Goal: Information Seeking & Learning: Learn about a topic

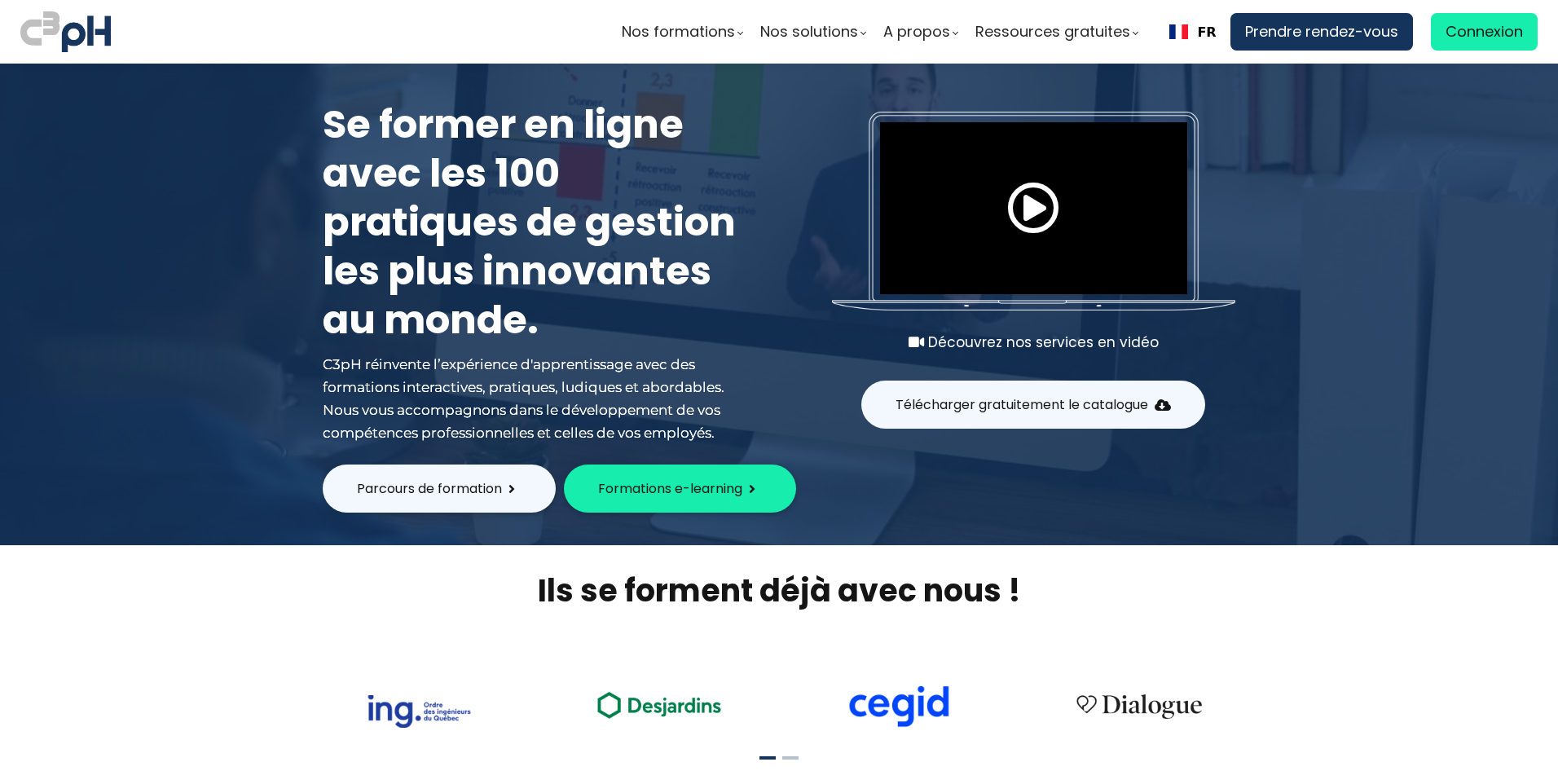
type input "[EMAIL_ADDRESS][DOMAIN_NAME]"
click at [1498, 34] on span "Connexion" at bounding box center [1484, 31] width 77 height 24
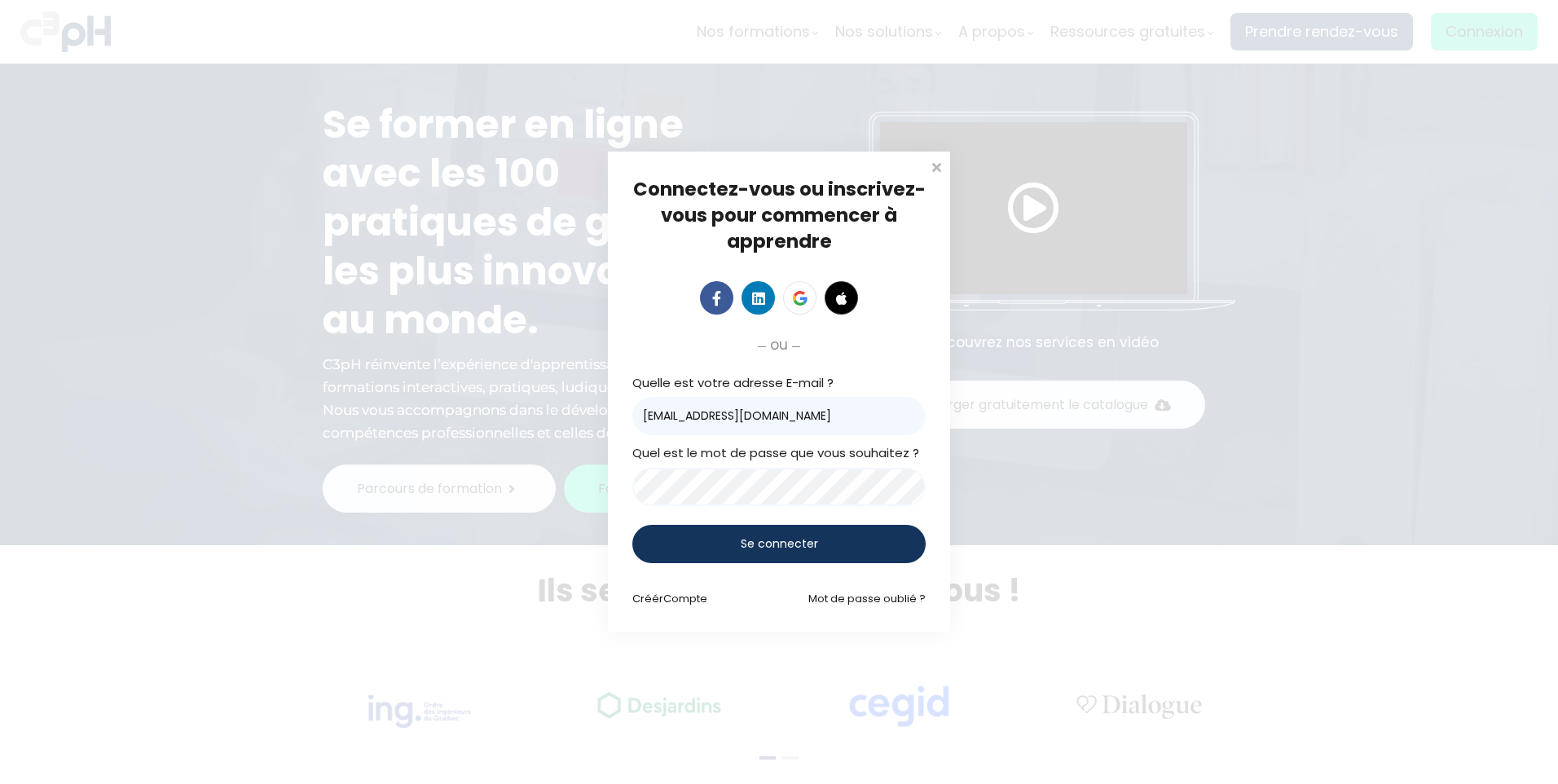
click at [788, 557] on div "Se connecter" at bounding box center [778, 544] width 293 height 39
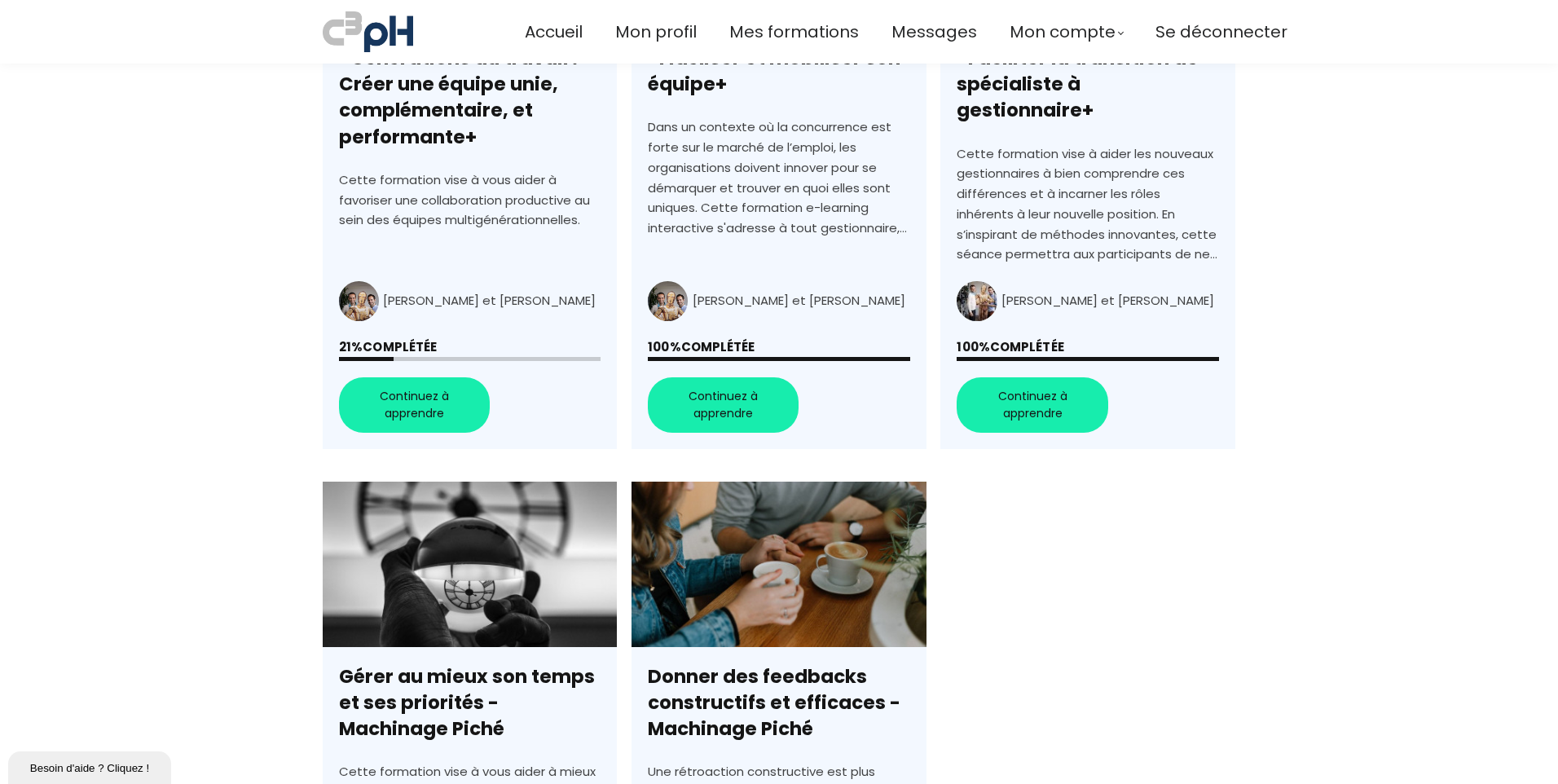
scroll to position [651, 0]
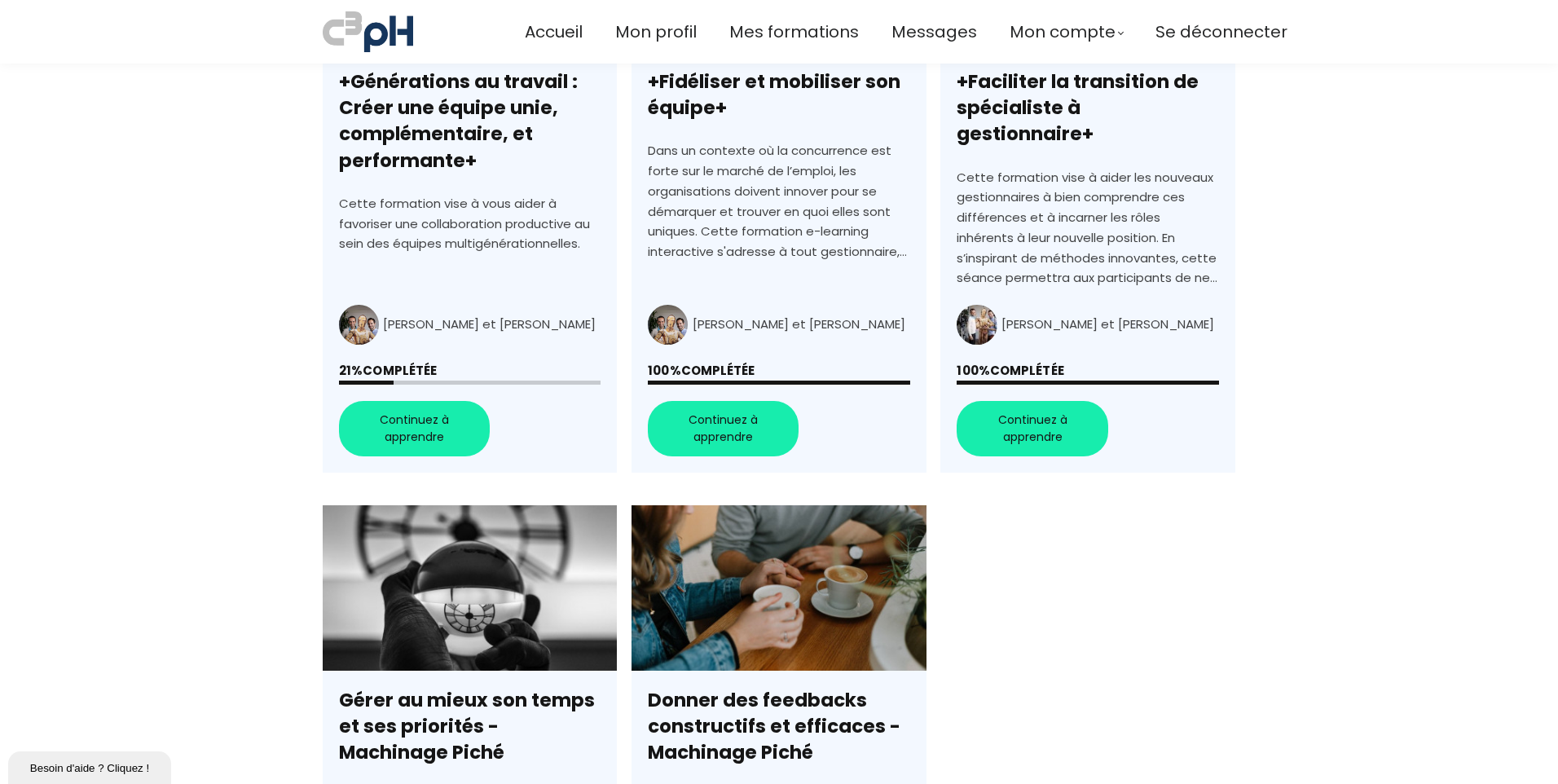
click at [458, 150] on link "+Générations au travail : Créer une équipe unie, complémentaire, et performante+" at bounding box center [469, 180] width 294 height 586
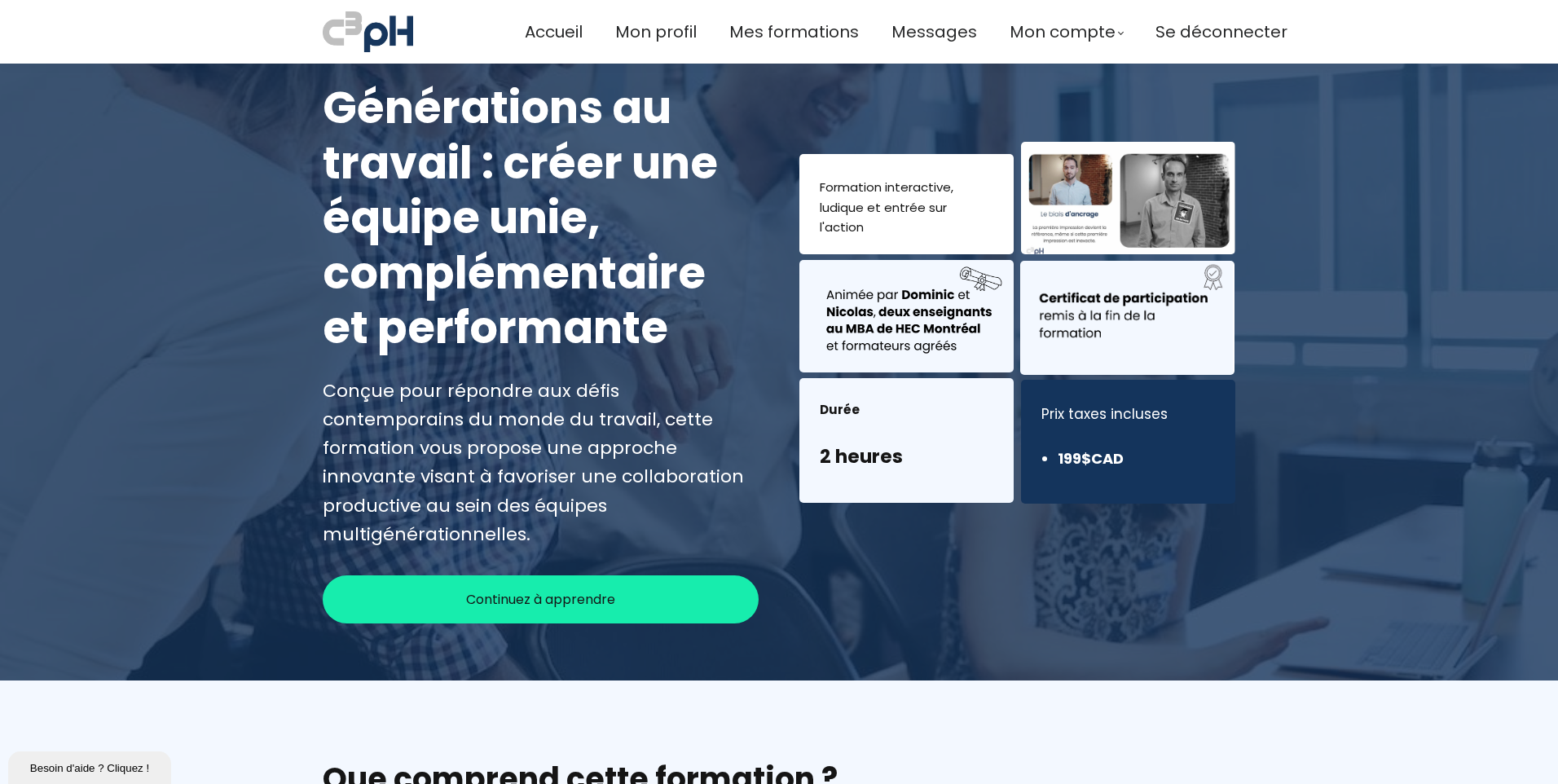
click at [555, 589] on span "Continuez à apprendre" at bounding box center [541, 599] width 149 height 20
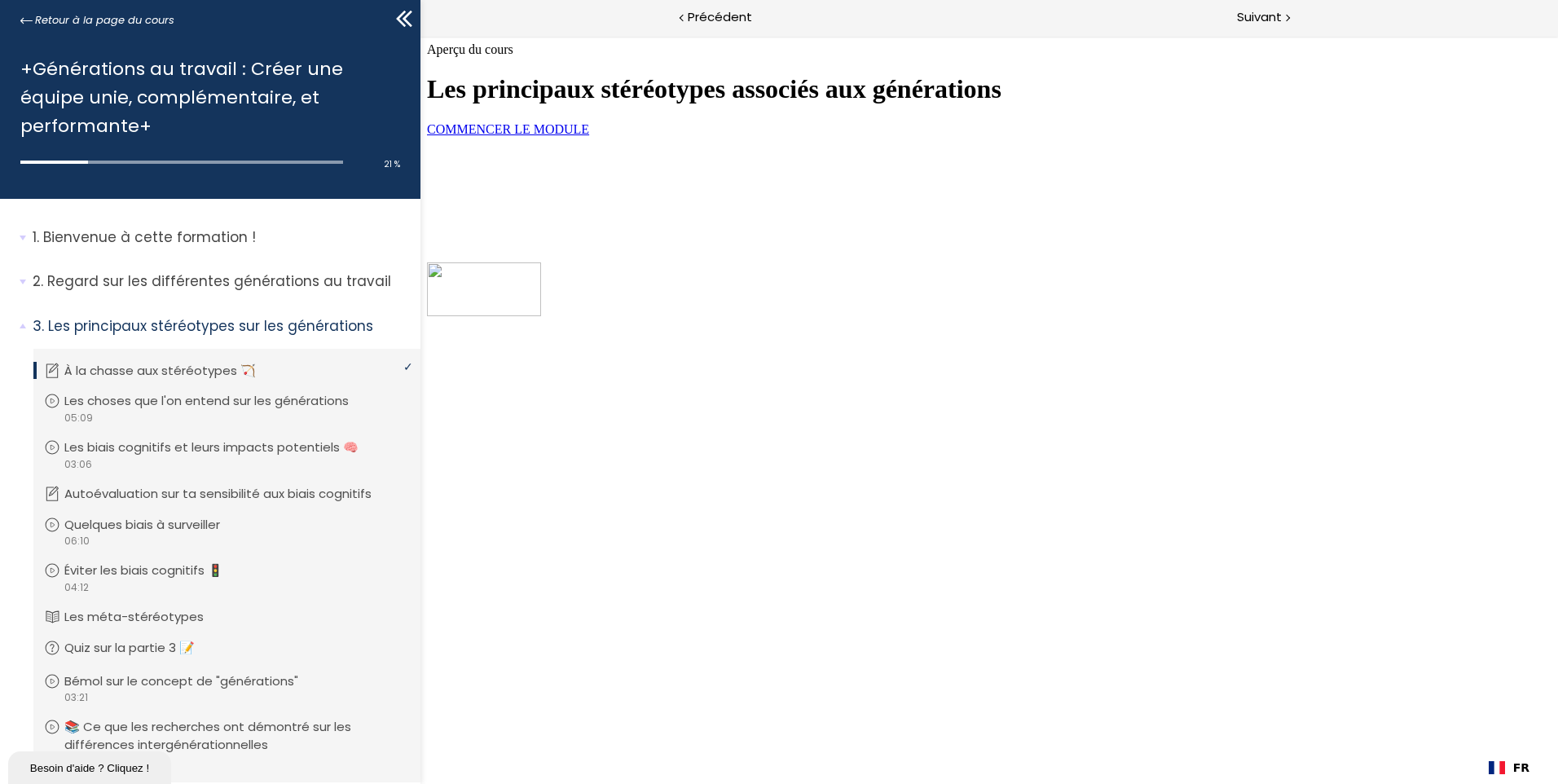
click at [567, 136] on span "COMMENCER LE MODULE" at bounding box center [508, 129] width 162 height 13
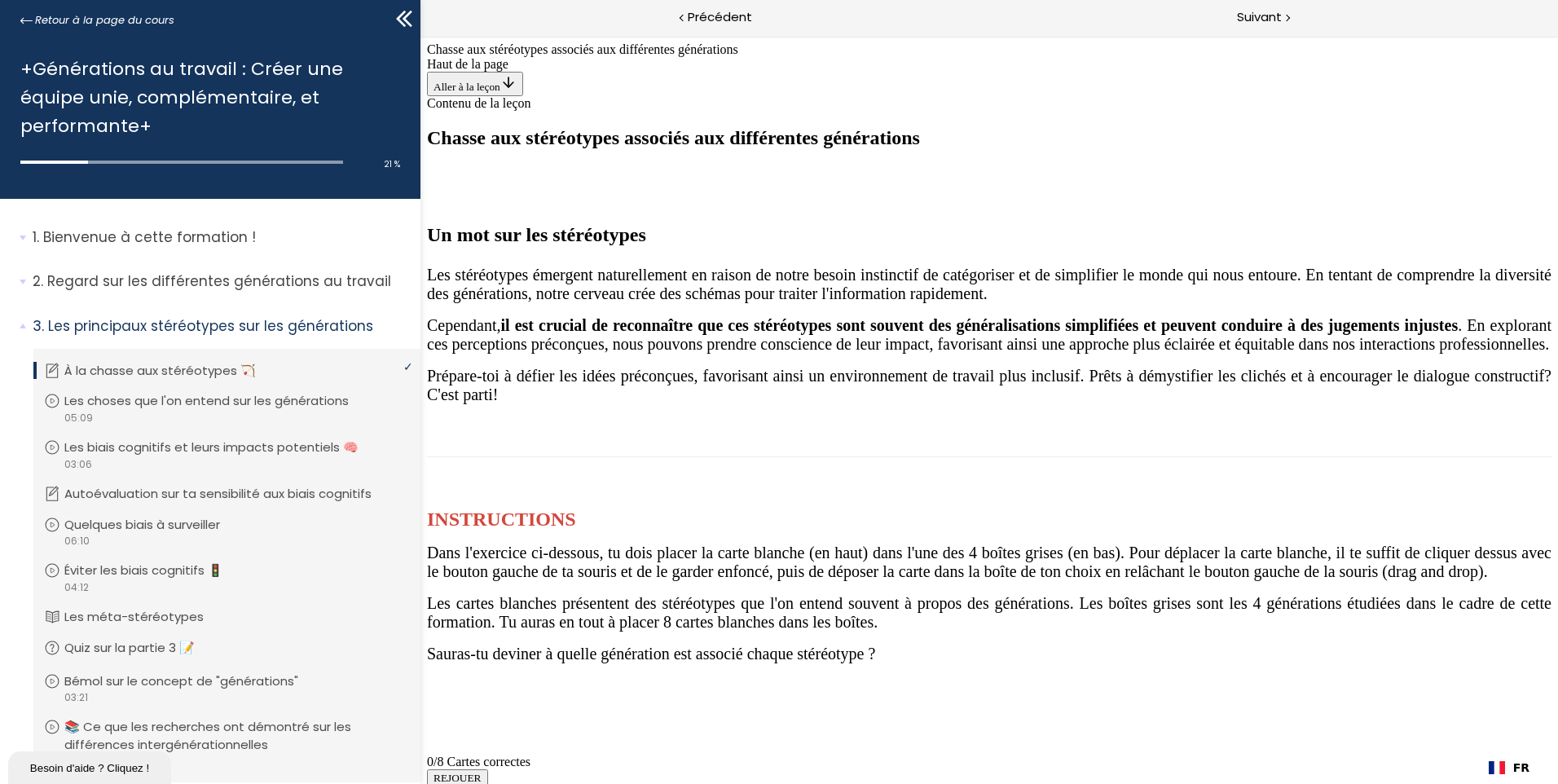
scroll to position [1222, 0]
drag, startPoint x: 991, startPoint y: 285, endPoint x: 1310, endPoint y: 455, distance: 361.5
drag, startPoint x: 1001, startPoint y: 284, endPoint x: 677, endPoint y: 465, distance: 371.1
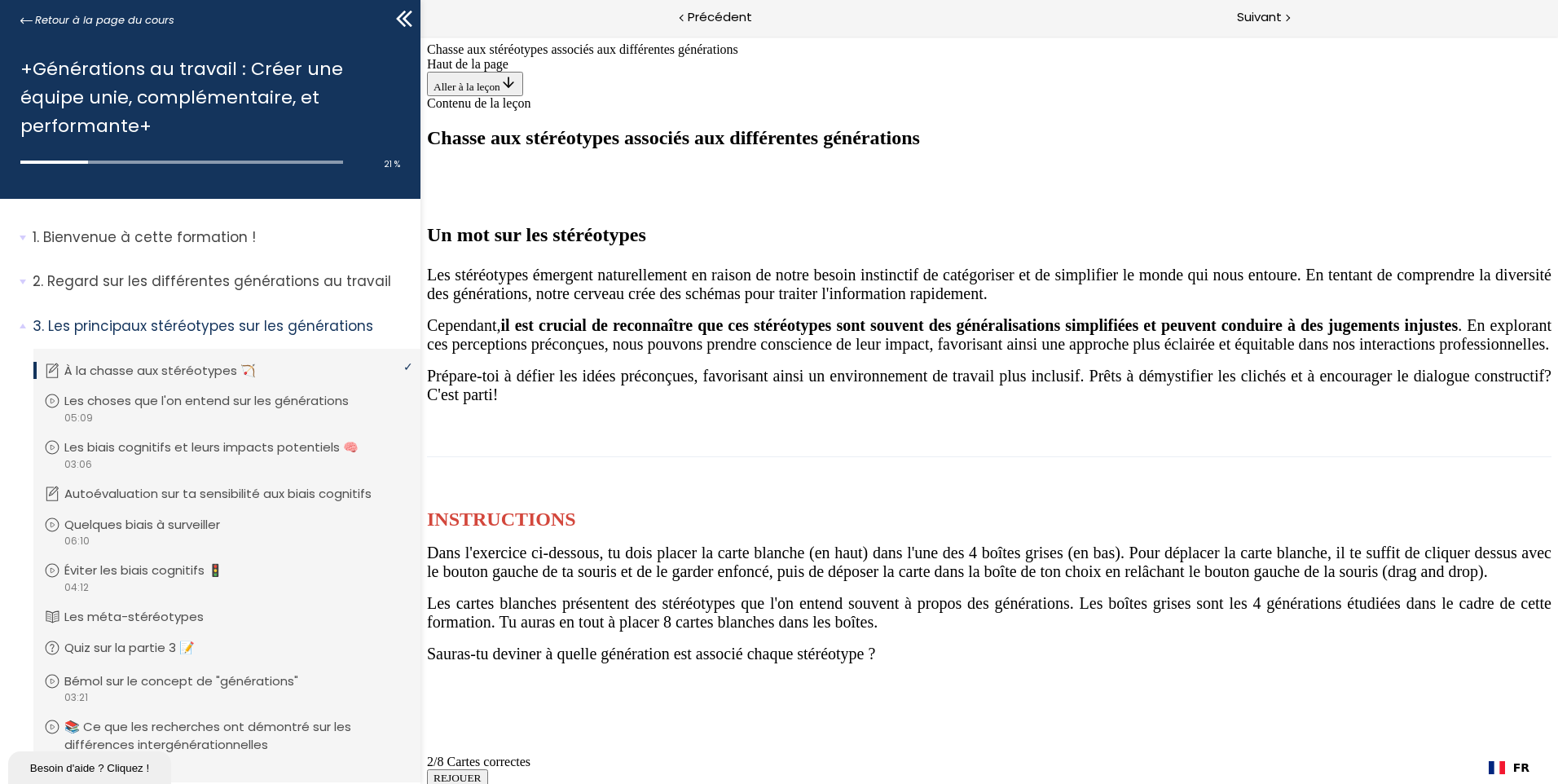
drag, startPoint x: 992, startPoint y: 282, endPoint x: 1097, endPoint y: 465, distance: 211.0
drag, startPoint x: 999, startPoint y: 285, endPoint x: 908, endPoint y: 487, distance: 221.6
drag, startPoint x: 990, startPoint y: 286, endPoint x: 1104, endPoint y: 481, distance: 225.9
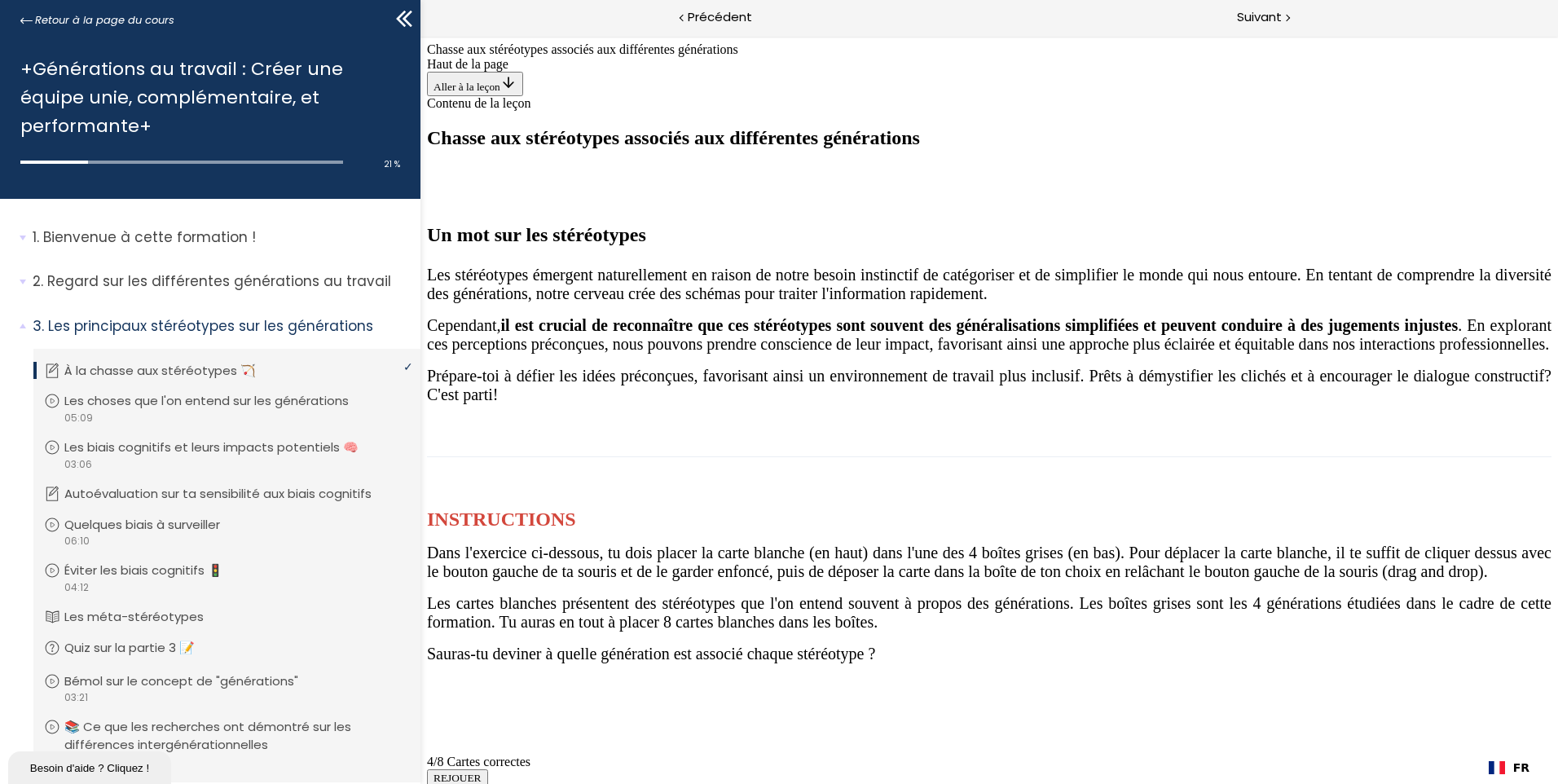
drag, startPoint x: 1009, startPoint y: 286, endPoint x: 1316, endPoint y: 462, distance: 353.9
drag, startPoint x: 981, startPoint y: 290, endPoint x: 881, endPoint y: 473, distance: 208.5
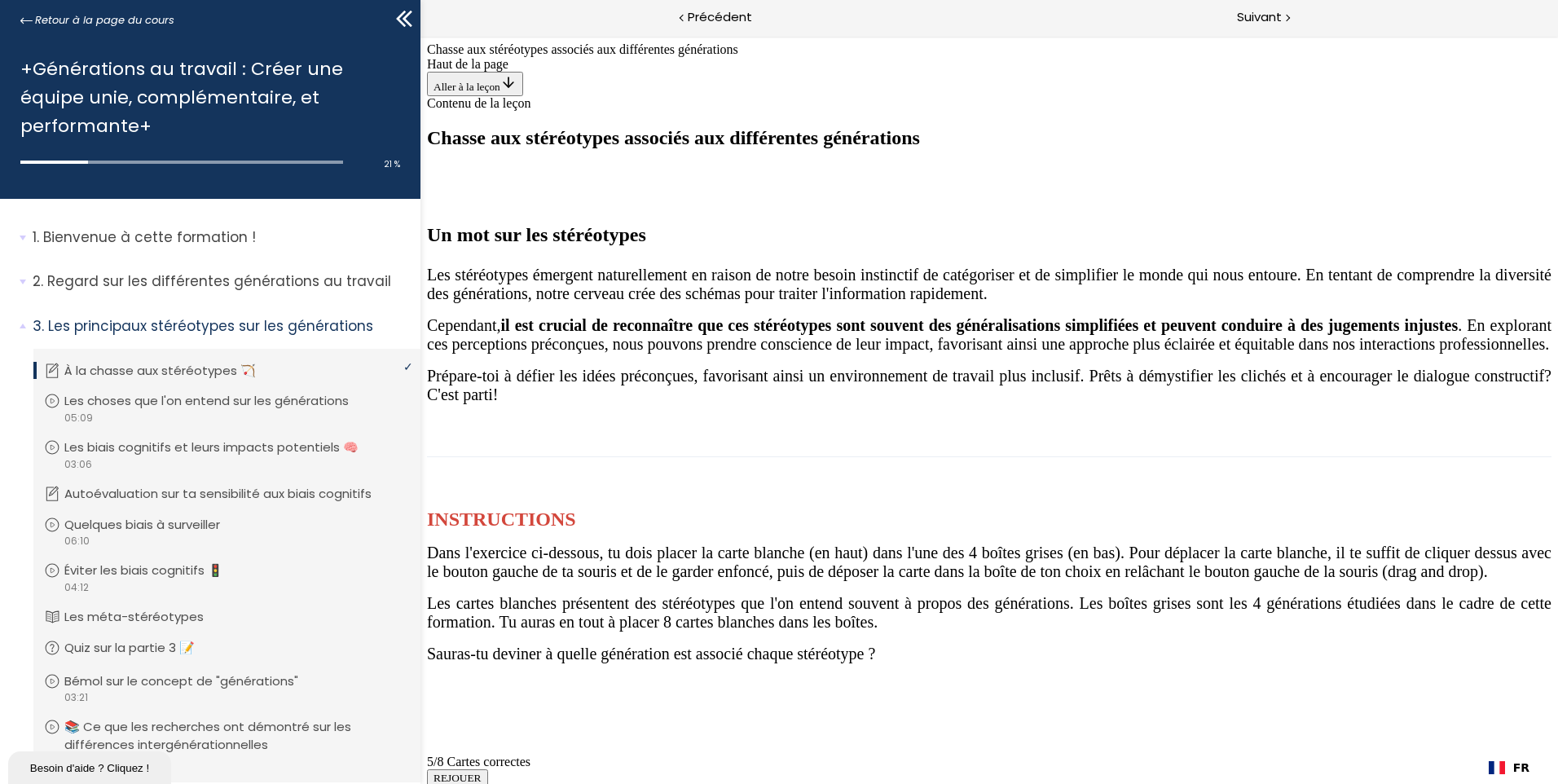
drag, startPoint x: 975, startPoint y: 299, endPoint x: 635, endPoint y: 486, distance: 388.0
drag, startPoint x: 984, startPoint y: 279, endPoint x: 1304, endPoint y: 478, distance: 376.8
drag, startPoint x: 997, startPoint y: 279, endPoint x: 1094, endPoint y: 487, distance: 229.5
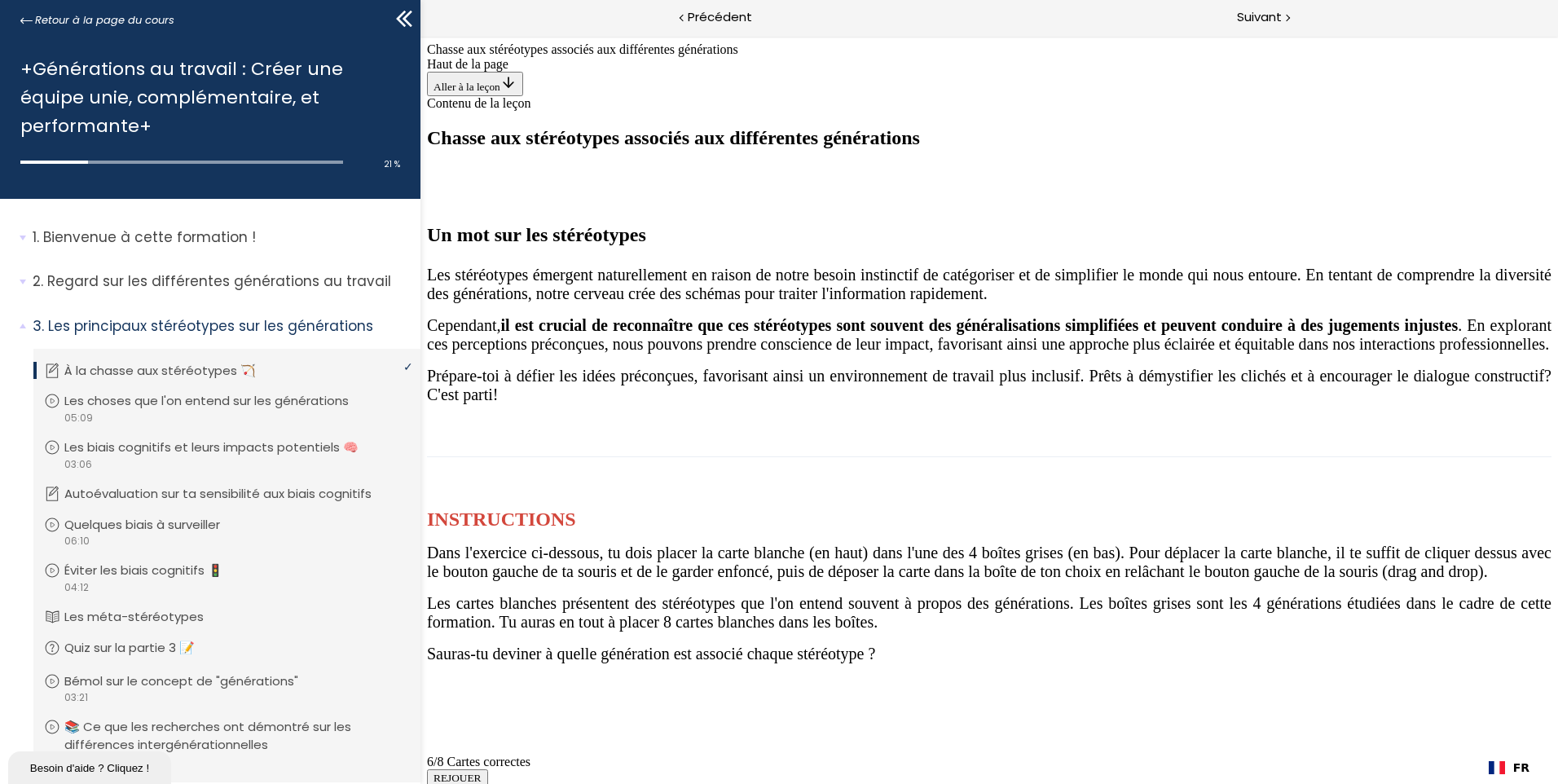
click at [1264, 16] on span "Suivant" at bounding box center [1258, 18] width 44 height 20
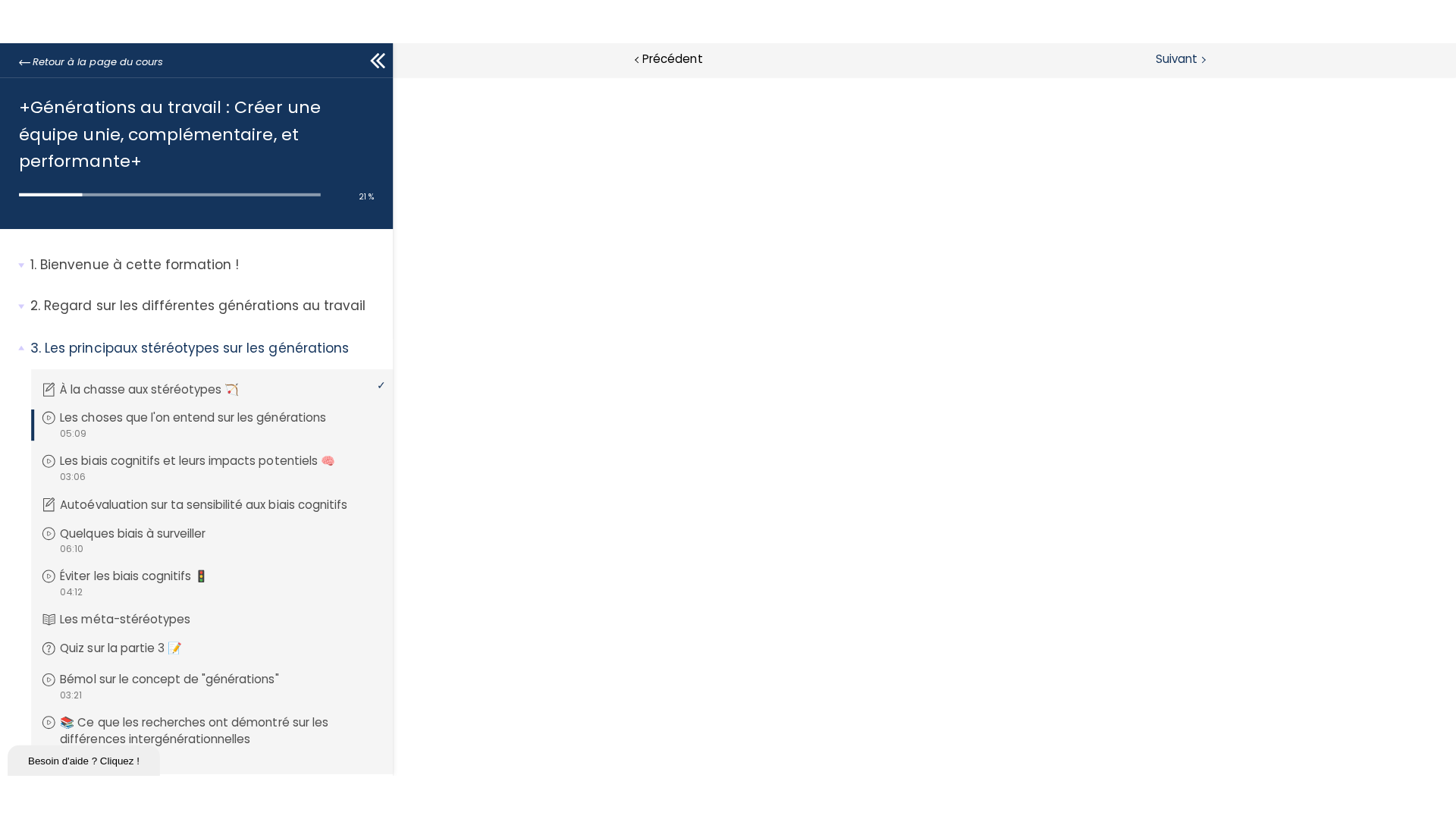
scroll to position [0, 0]
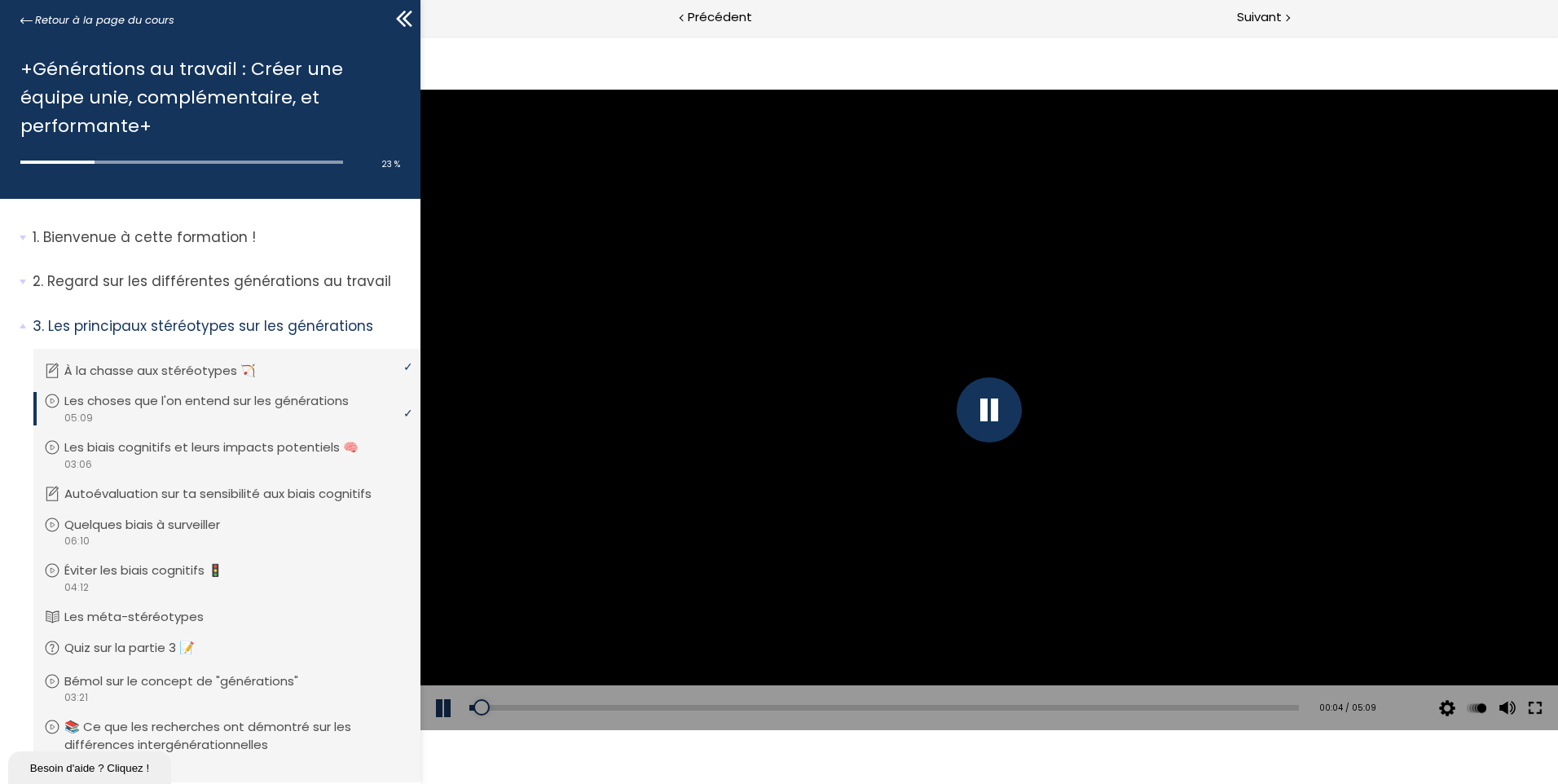
click at [1535, 704] on button at bounding box center [1534, 708] width 29 height 45
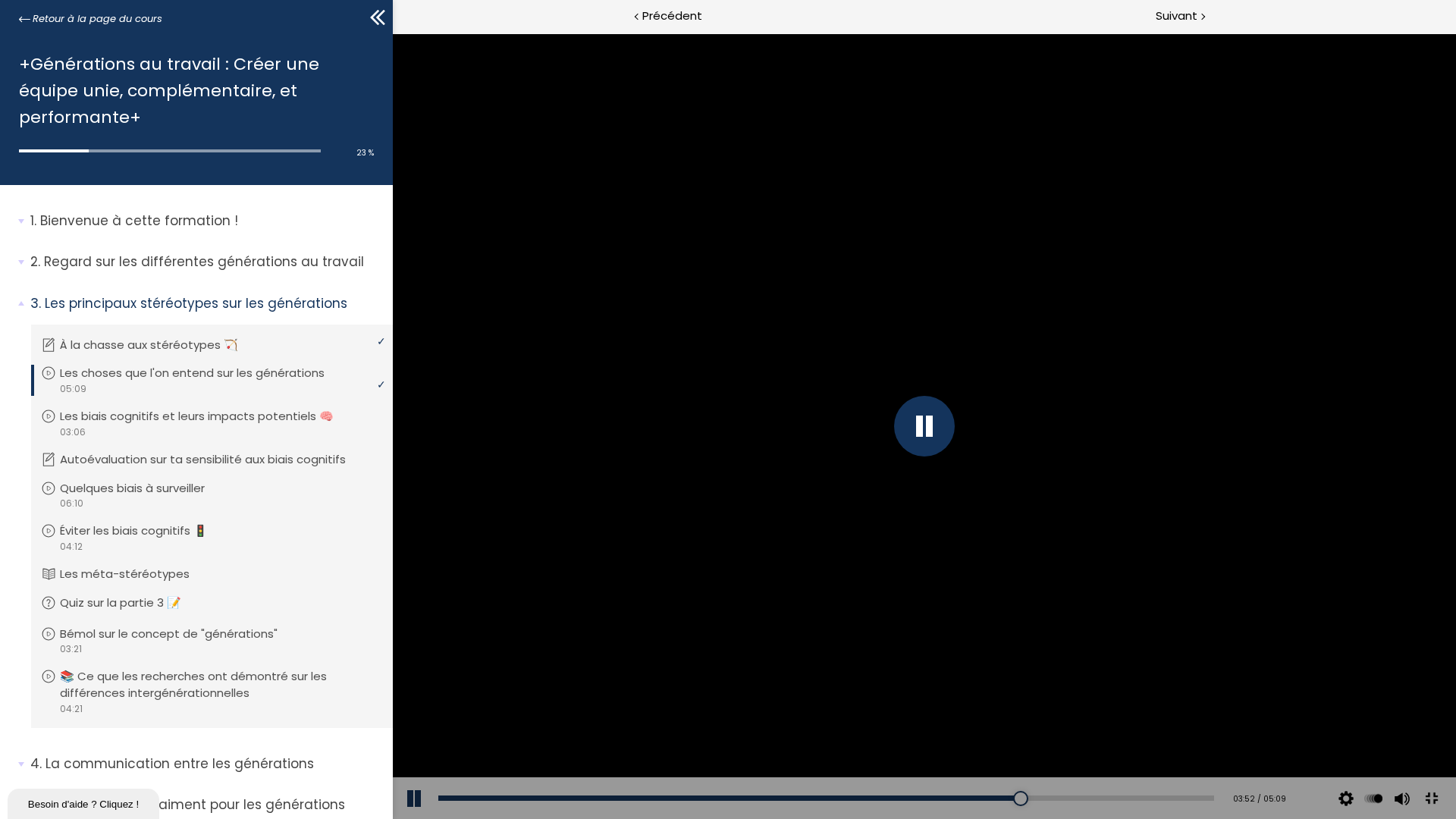
click at [955, 444] on div at bounding box center [925, 427] width 61 height 61
click at [1450, 661] on div at bounding box center [925, 426] width 1064 height 785
click at [955, 432] on div at bounding box center [925, 427] width 61 height 61
click at [1106, 432] on div at bounding box center [925, 426] width 1064 height 785
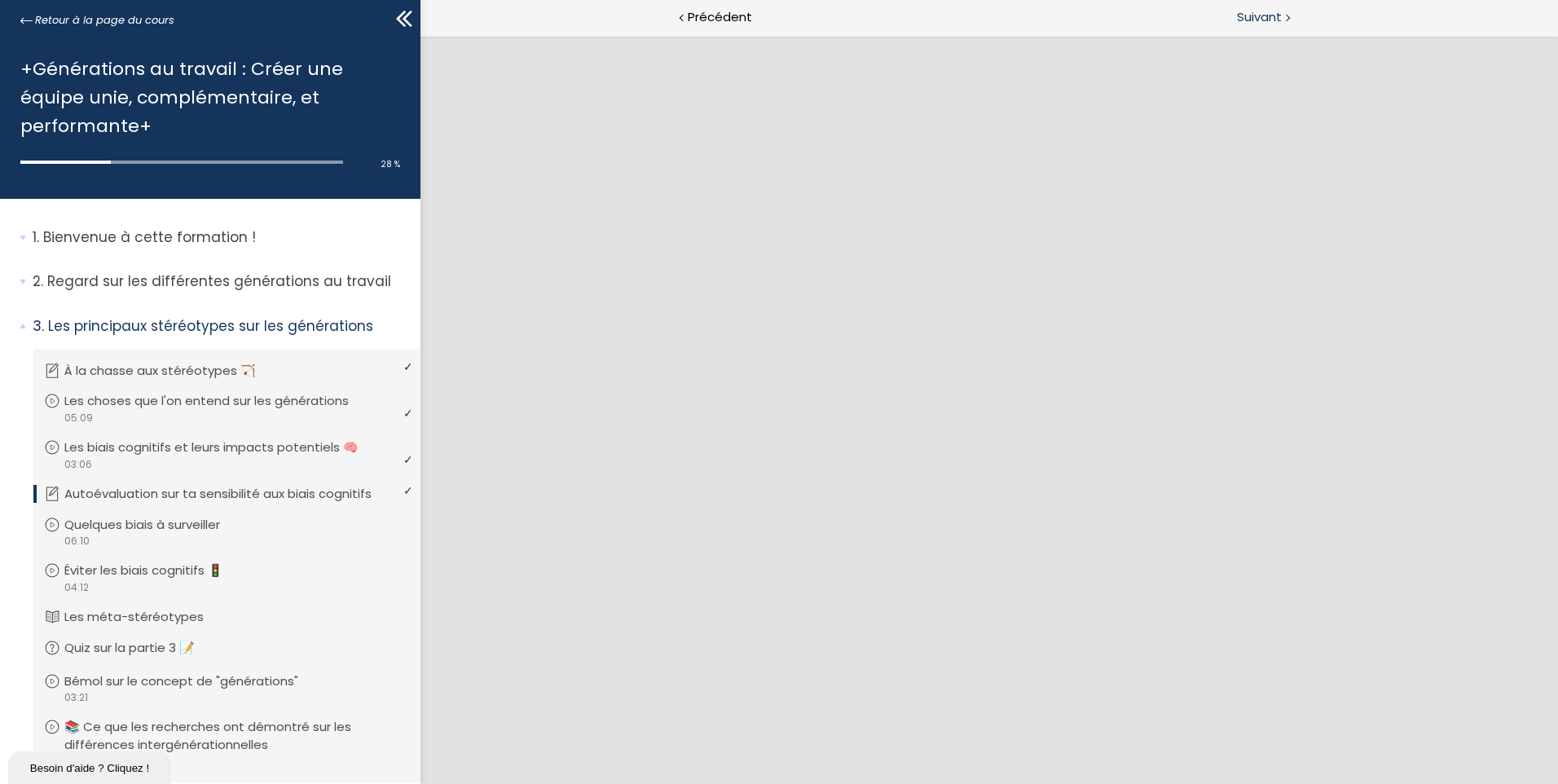
click at [1267, 22] on span "Suivant" at bounding box center [1258, 18] width 44 height 20
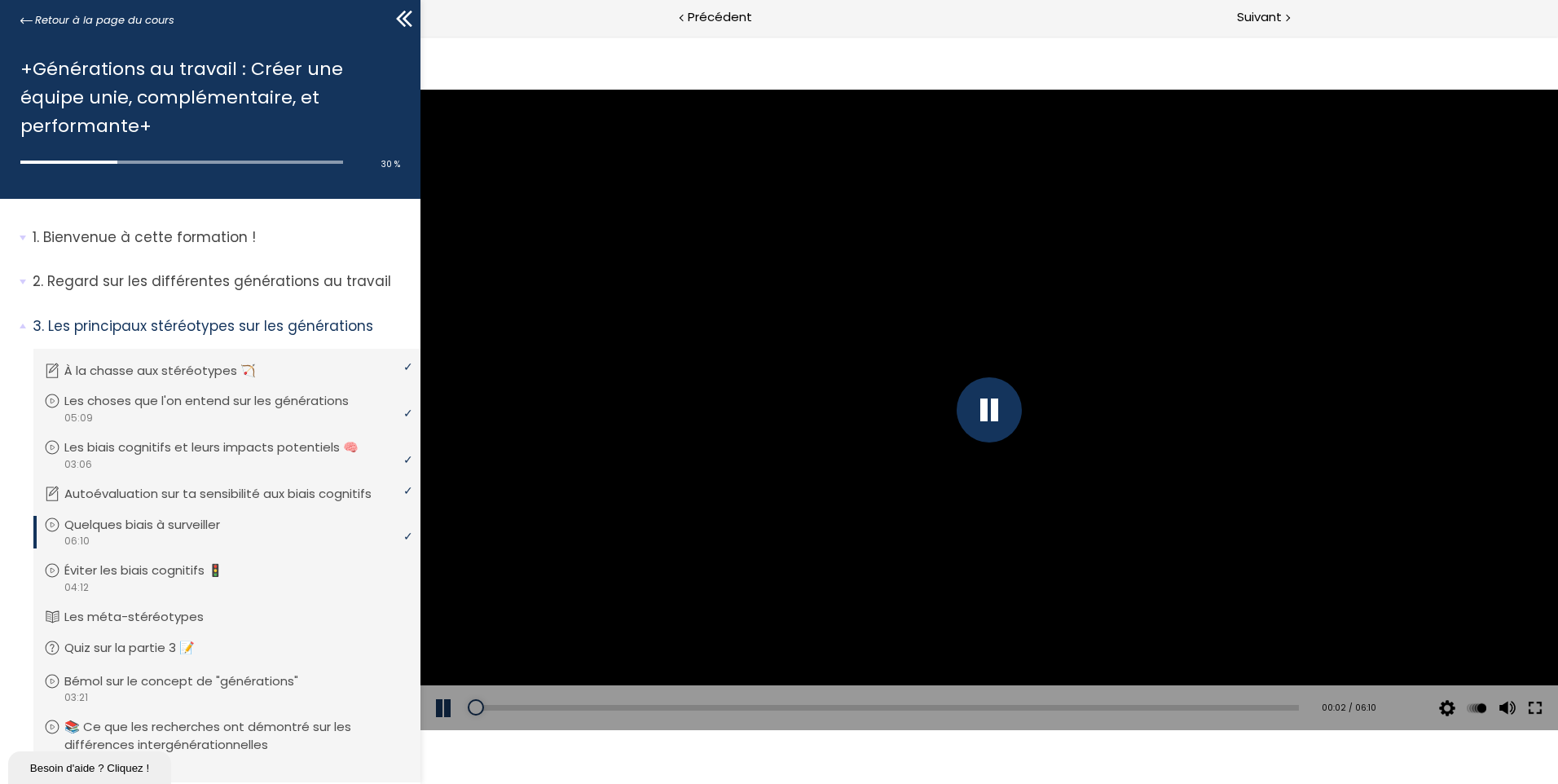
click at [1535, 709] on button at bounding box center [1534, 708] width 29 height 45
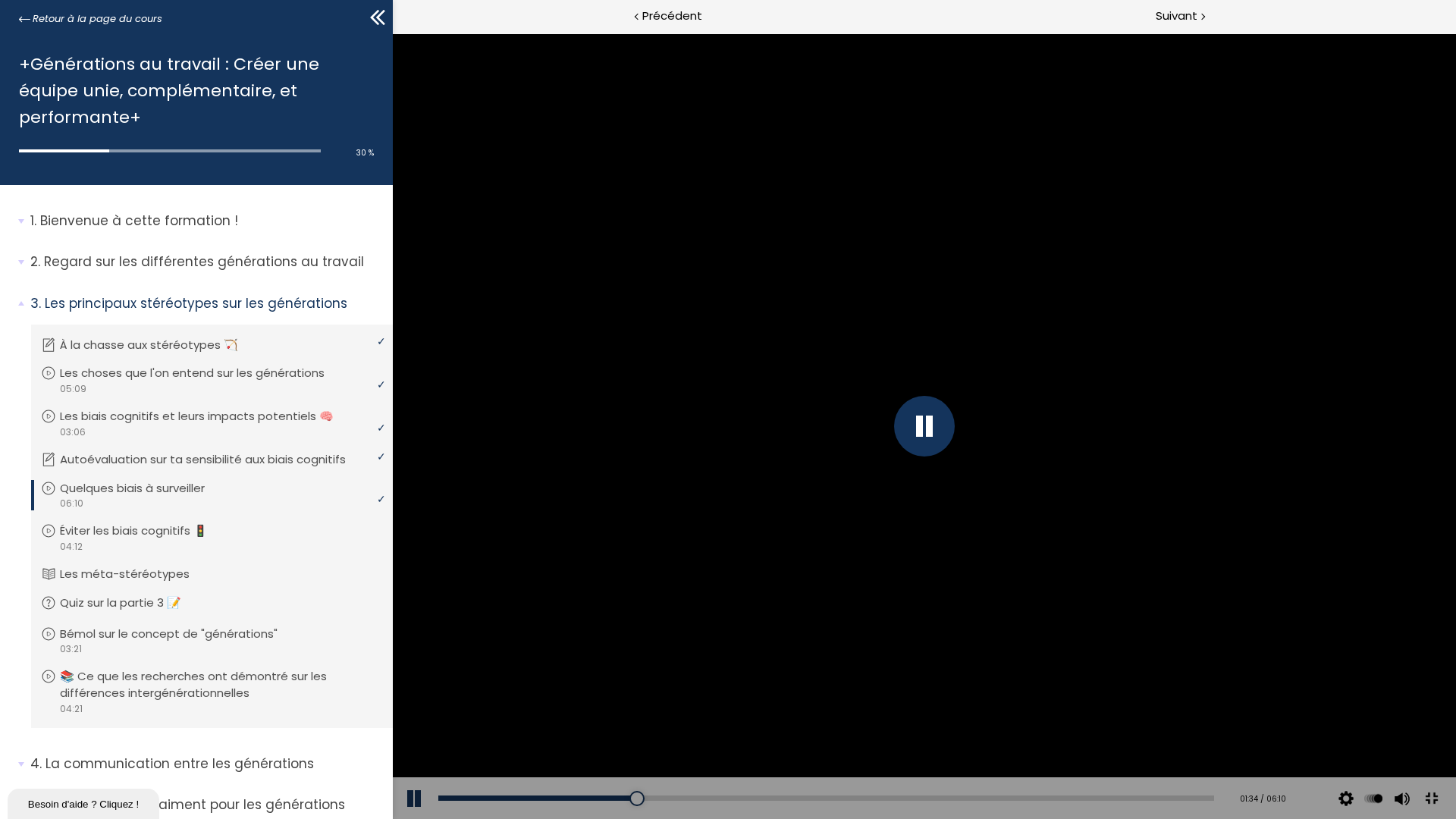
click at [955, 446] on div at bounding box center [925, 427] width 61 height 61
click at [1150, 455] on div at bounding box center [925, 426] width 1064 height 785
click at [955, 450] on div at bounding box center [925, 427] width 61 height 61
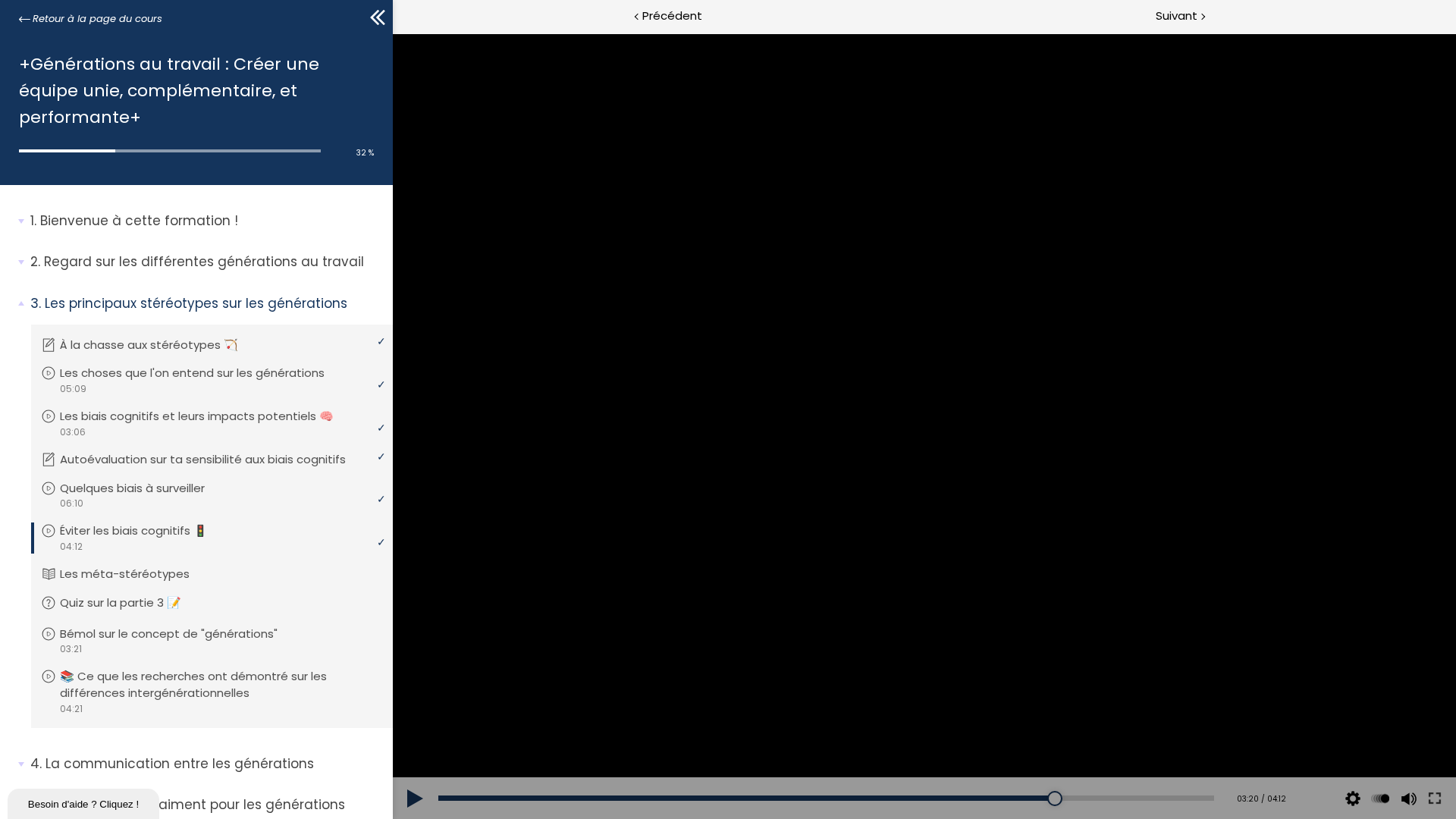
click at [1254, 459] on div at bounding box center [925, 426] width 1064 height 785
